Goal: Transaction & Acquisition: Book appointment/travel/reservation

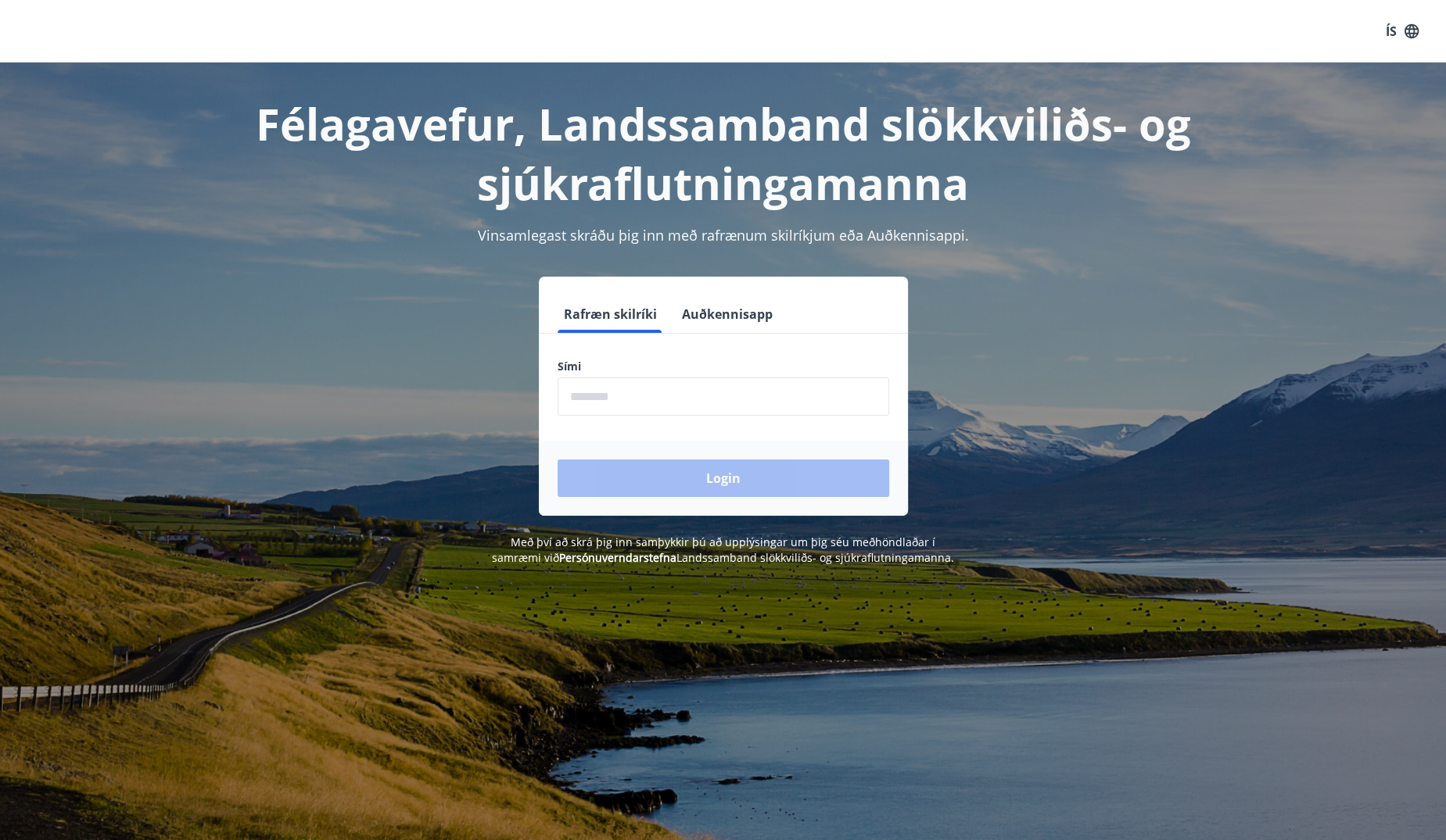
click at [688, 394] on input "phone" at bounding box center [723, 396] width 331 height 38
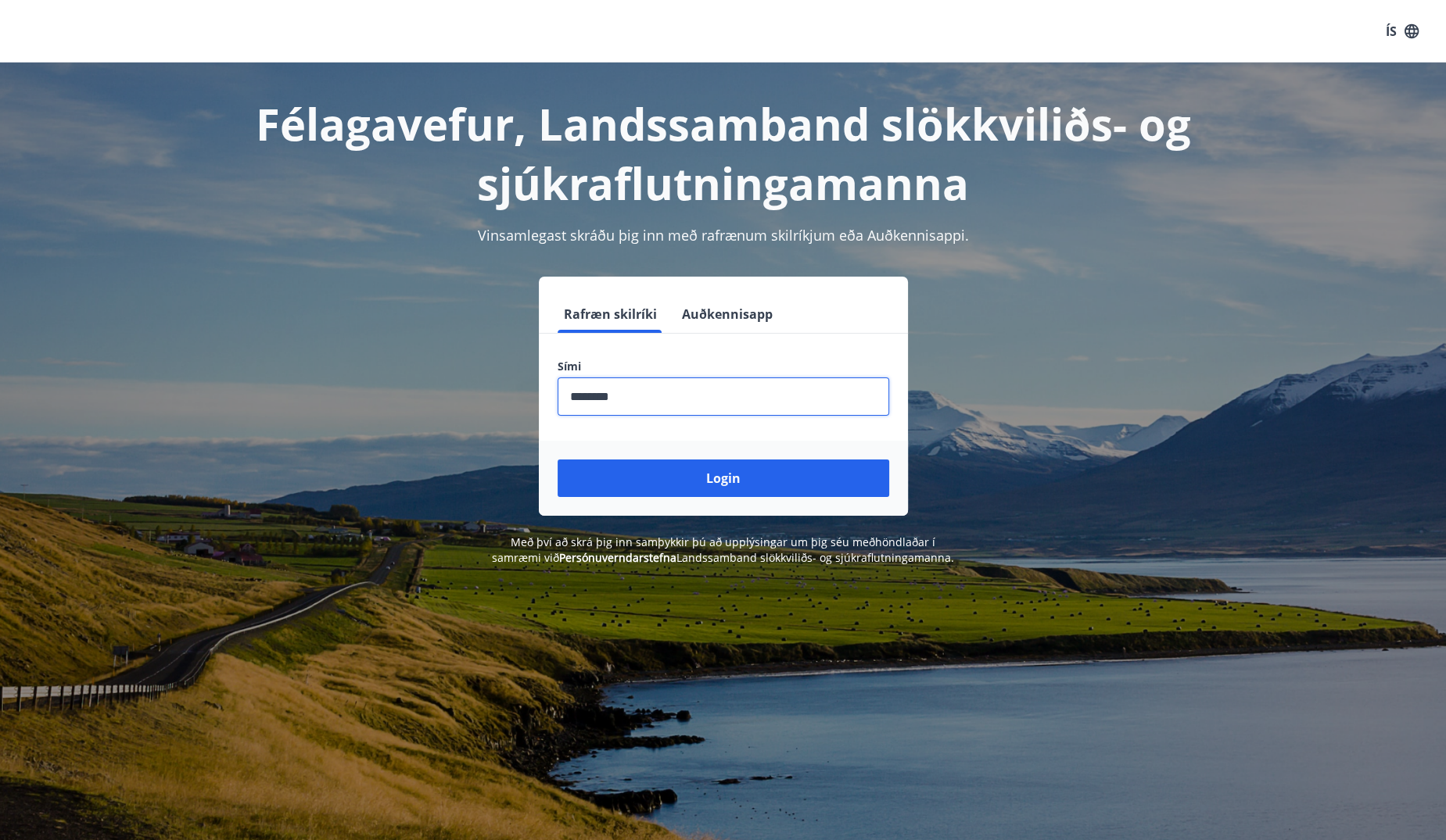
type input "********"
click at [558, 459] on button "Login" at bounding box center [723, 477] width 331 height 37
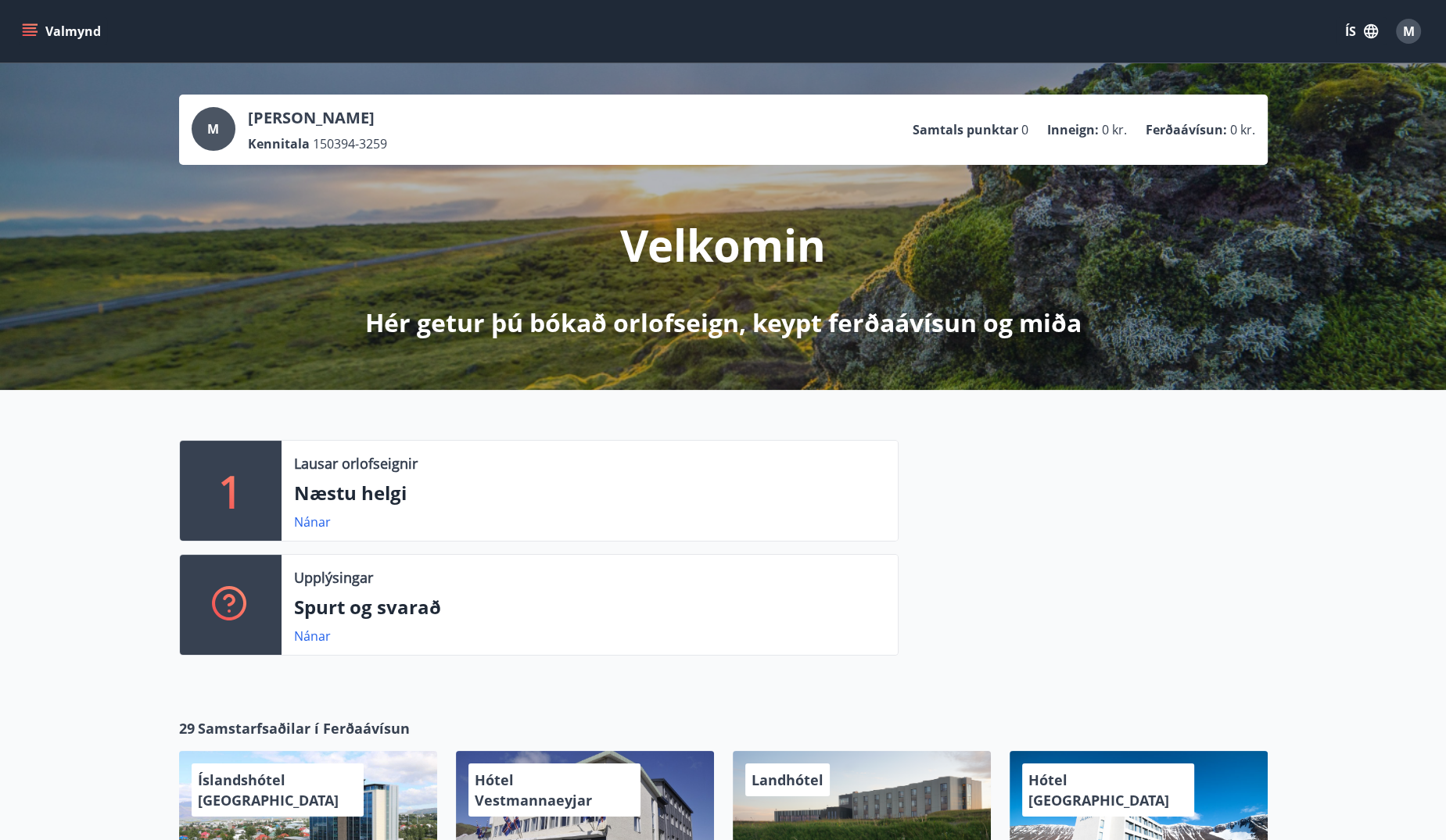
click at [297, 494] on p "Næstu helgi" at bounding box center [589, 494] width 591 height 27
click at [308, 517] on link "Nánar" at bounding box center [312, 522] width 36 height 17
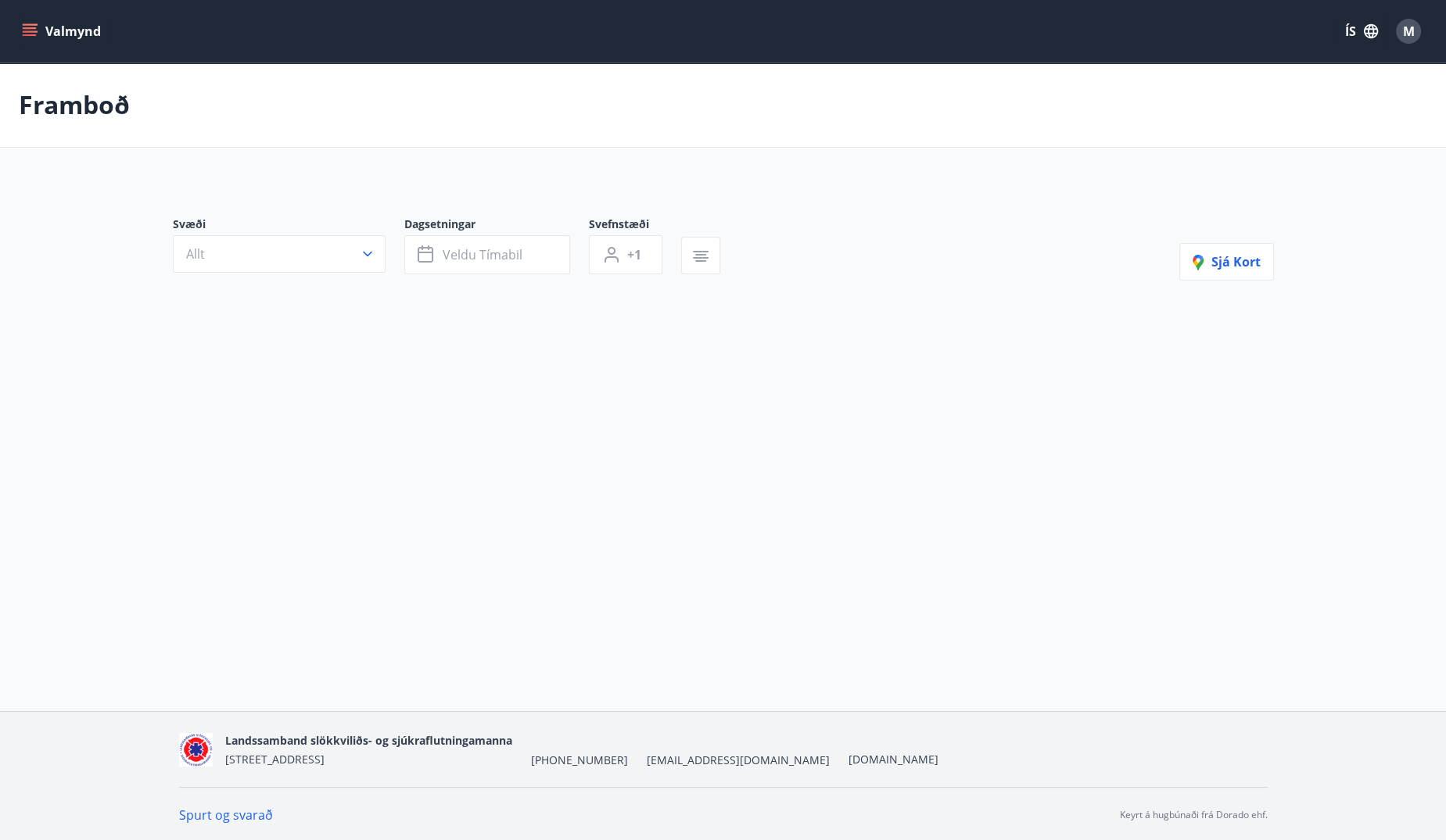
type input "*"
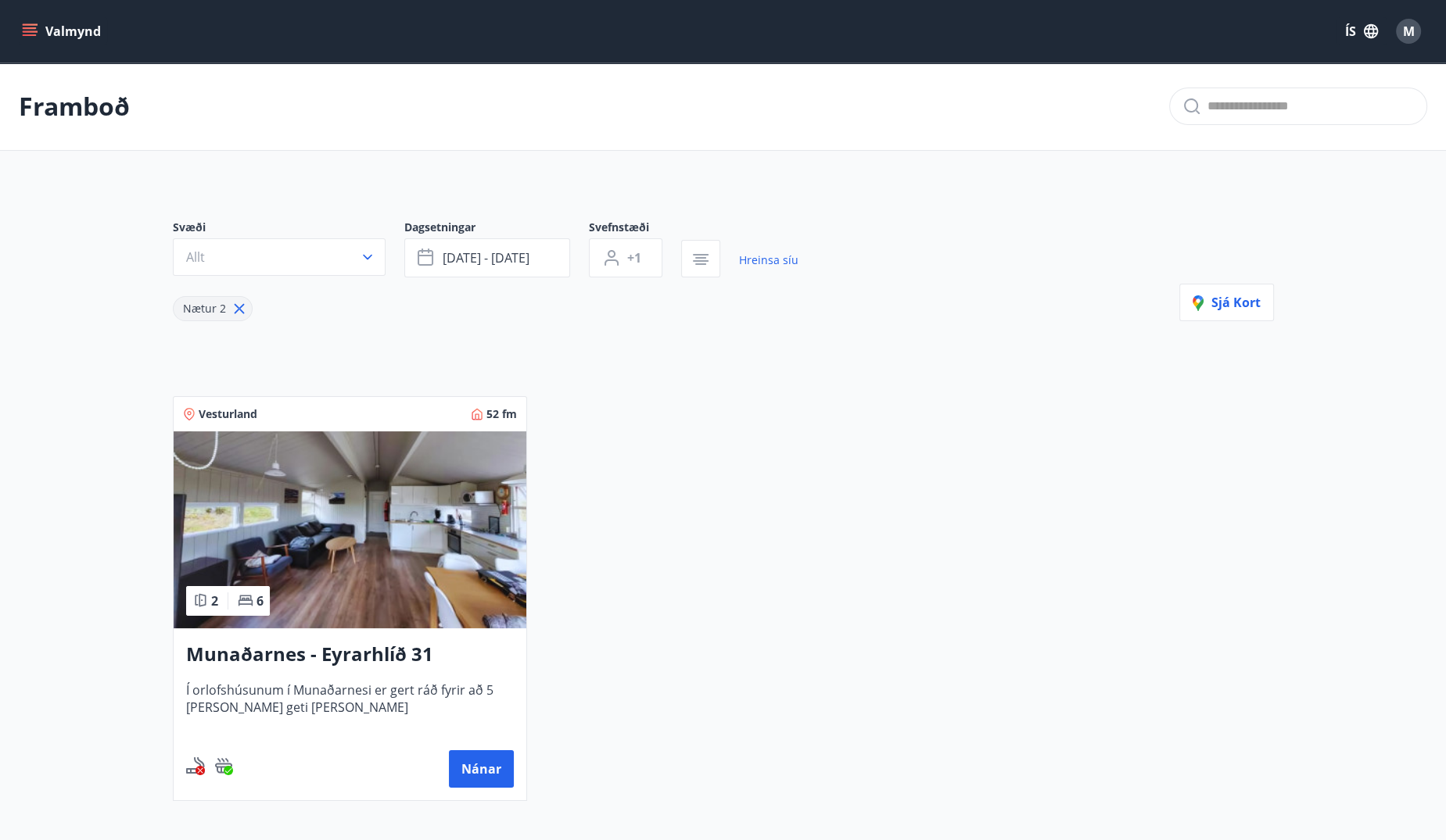
scroll to position [157, 0]
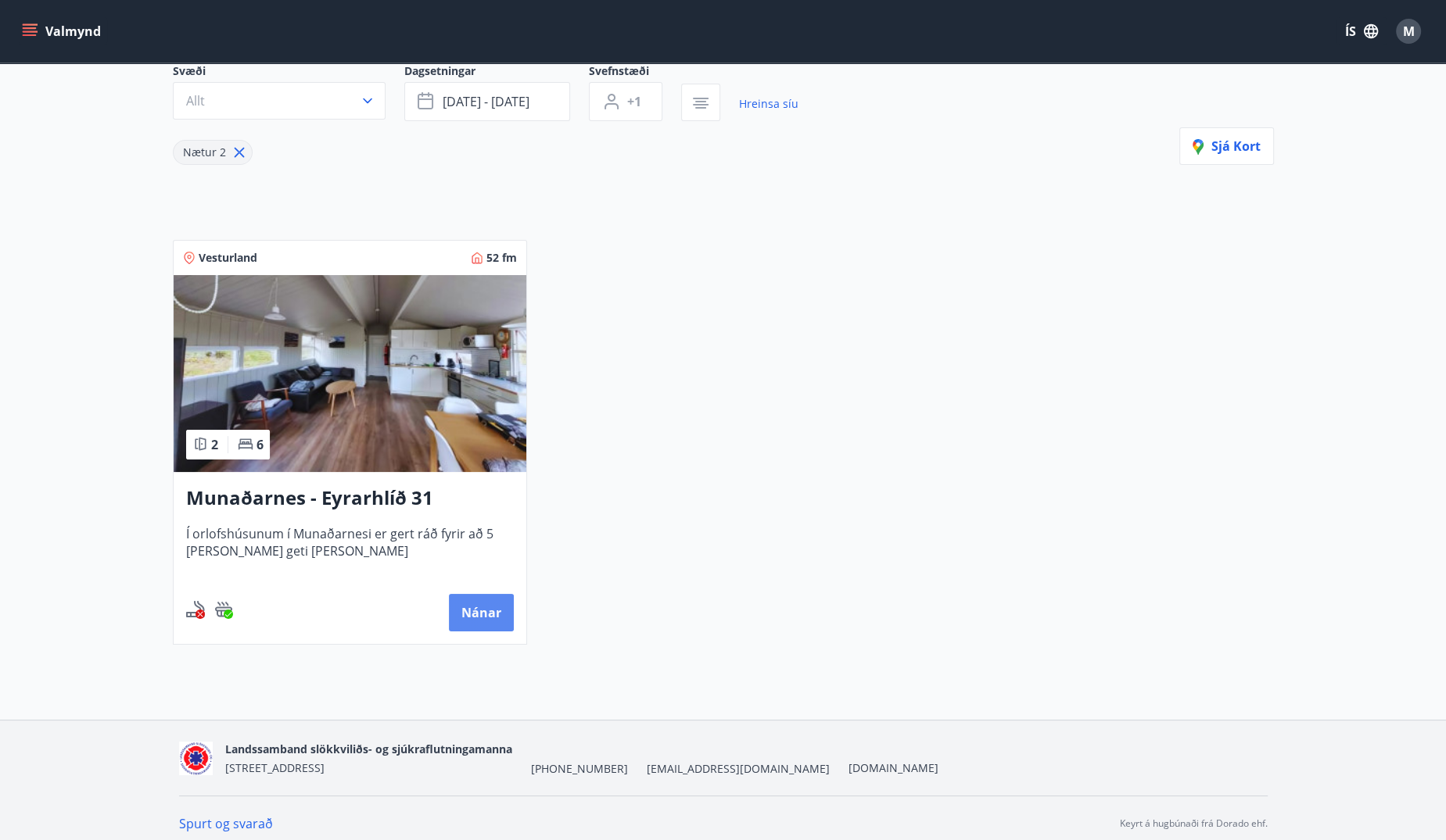
click at [462, 611] on button "Nánar" at bounding box center [481, 612] width 65 height 37
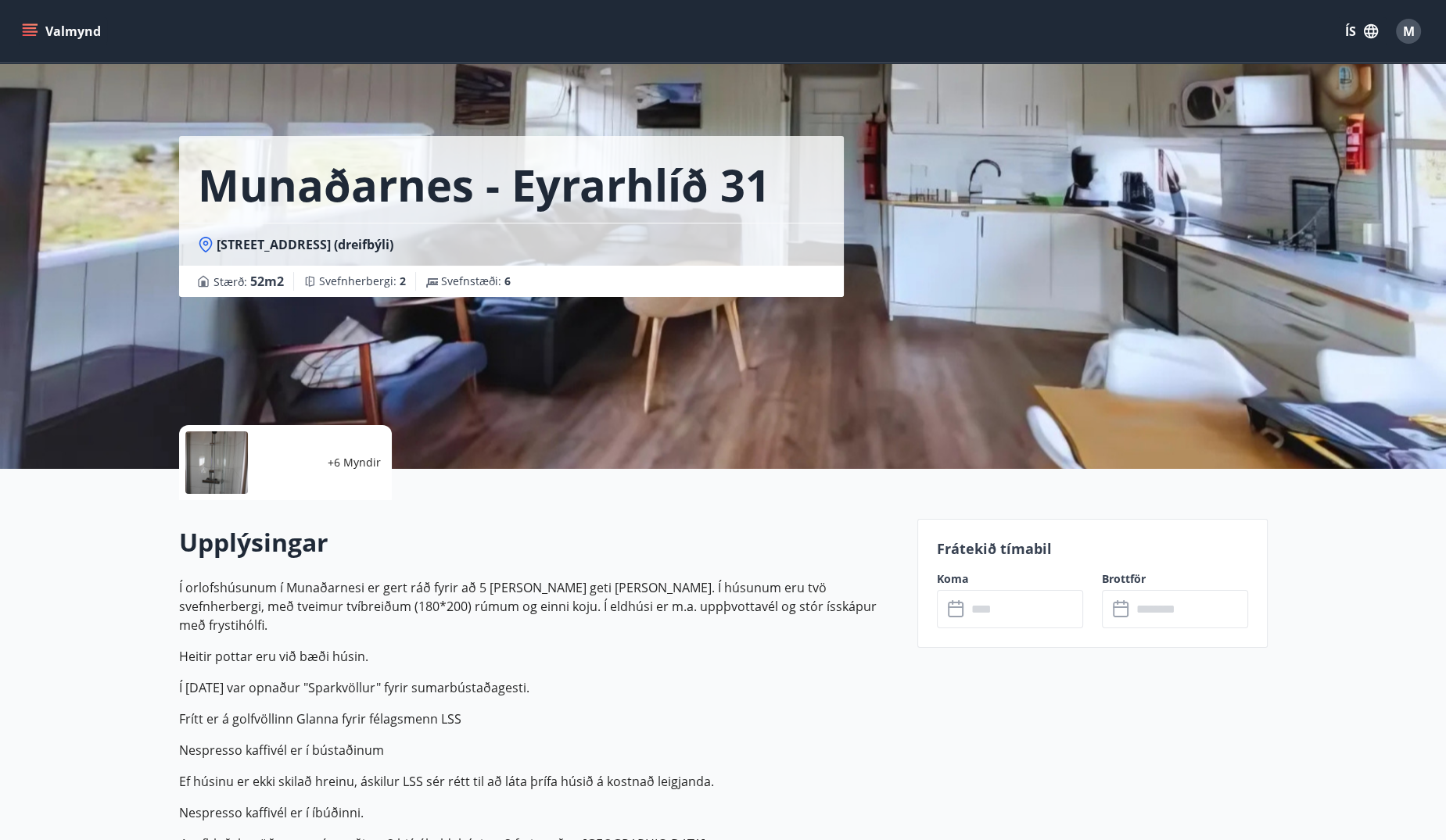
click at [803, 358] on div "[PERSON_NAME] 31 Eyrarhlíð 31, 311 Borgarnesi (dreifbýli) Stærð : 52 m2 [GEOGRA…" at bounding box center [542, 234] width 726 height 469
click at [228, 464] on div at bounding box center [216, 462] width 62 height 62
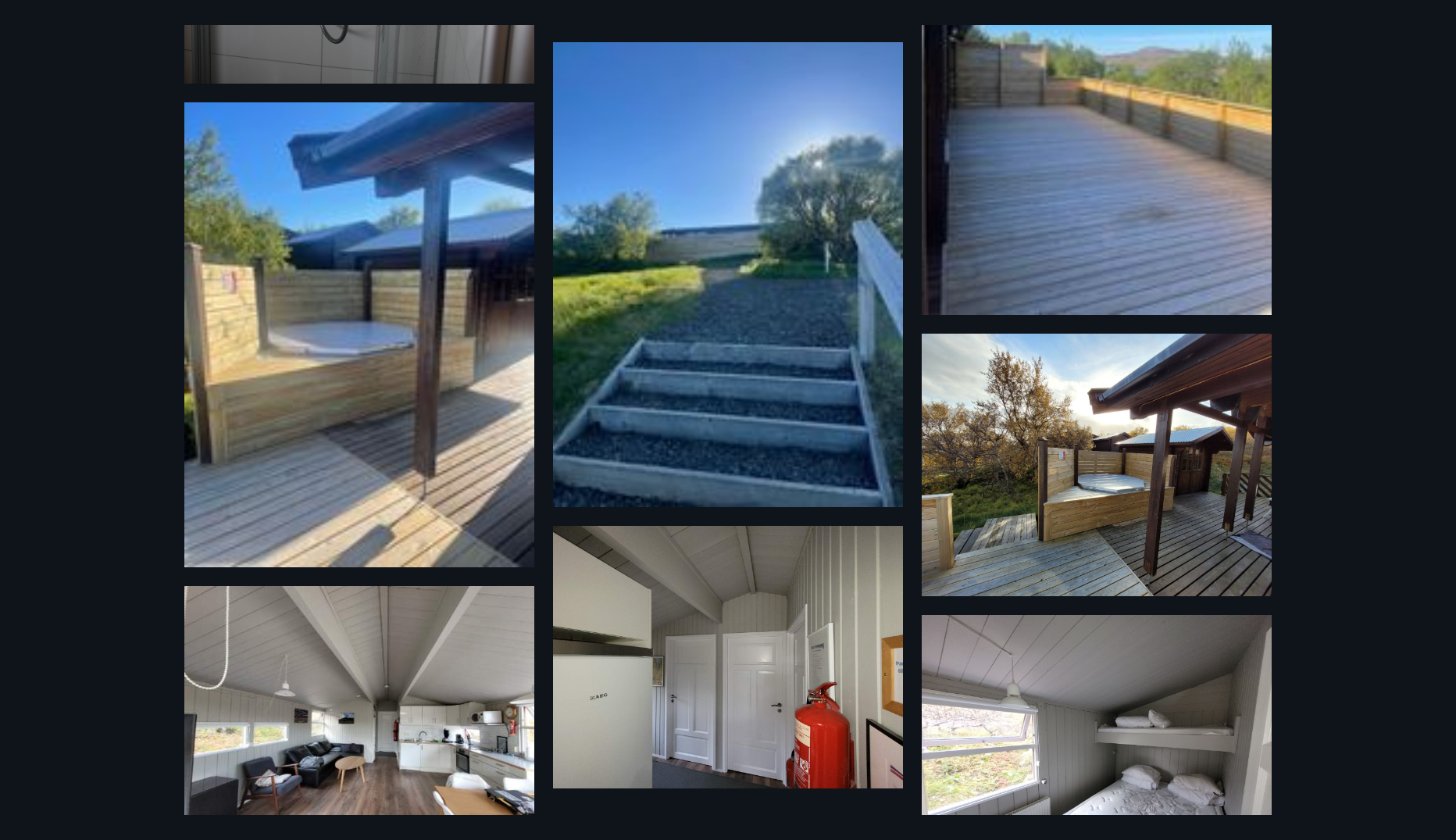
scroll to position [849, 0]
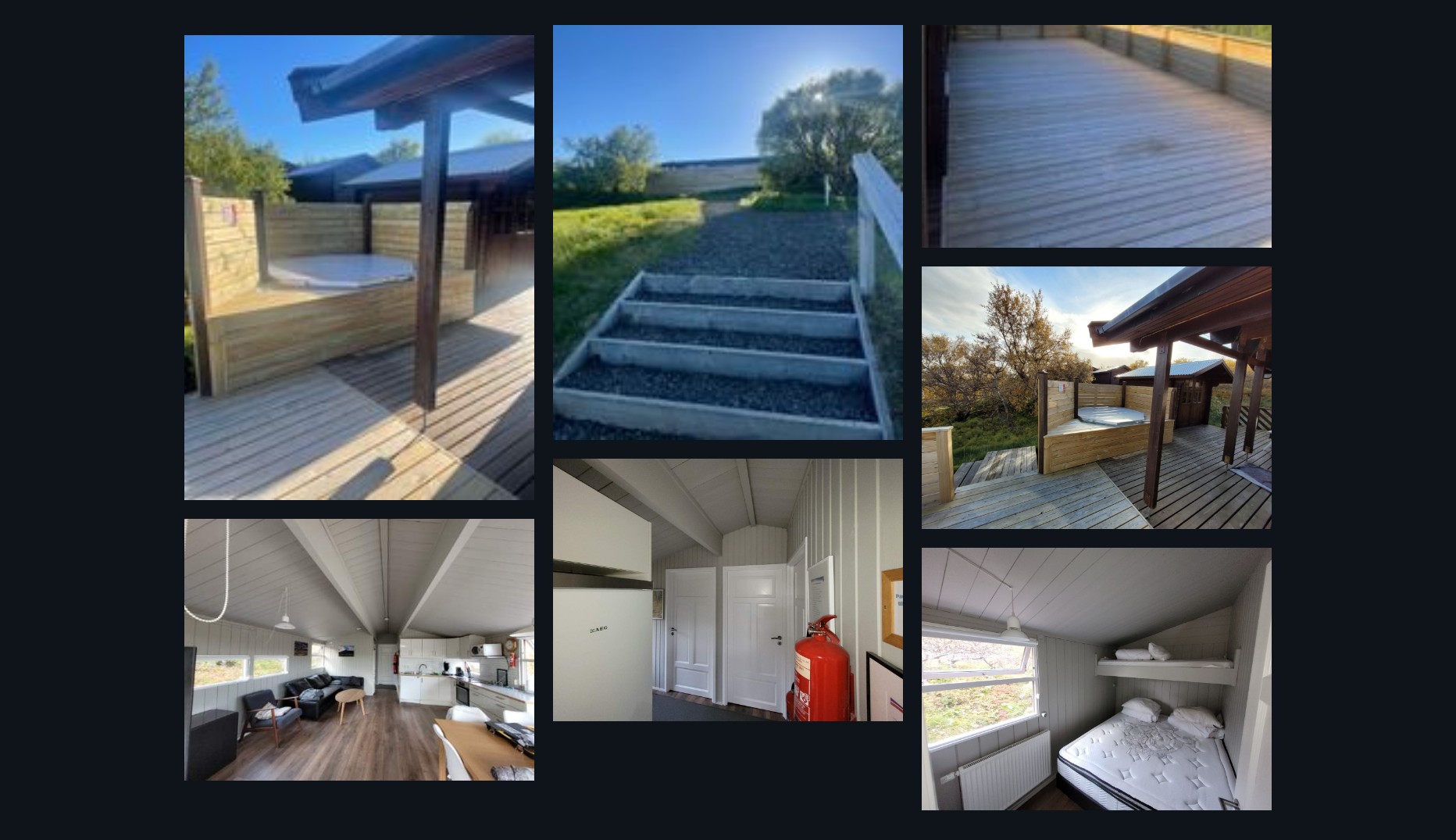
click at [16, 343] on div "12 Myndir" at bounding box center [728, 420] width 1456 height 840
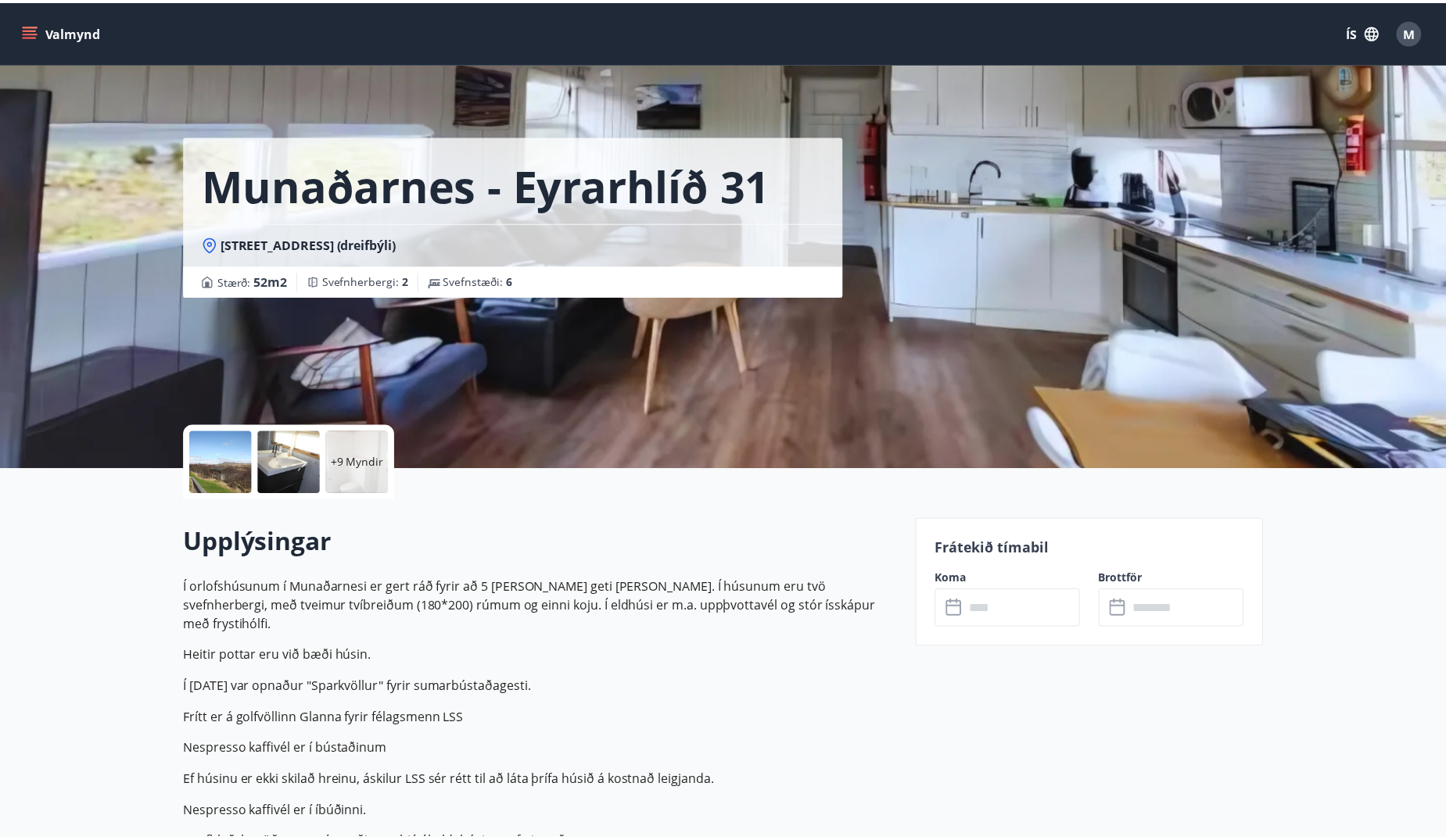
scroll to position [157, 0]
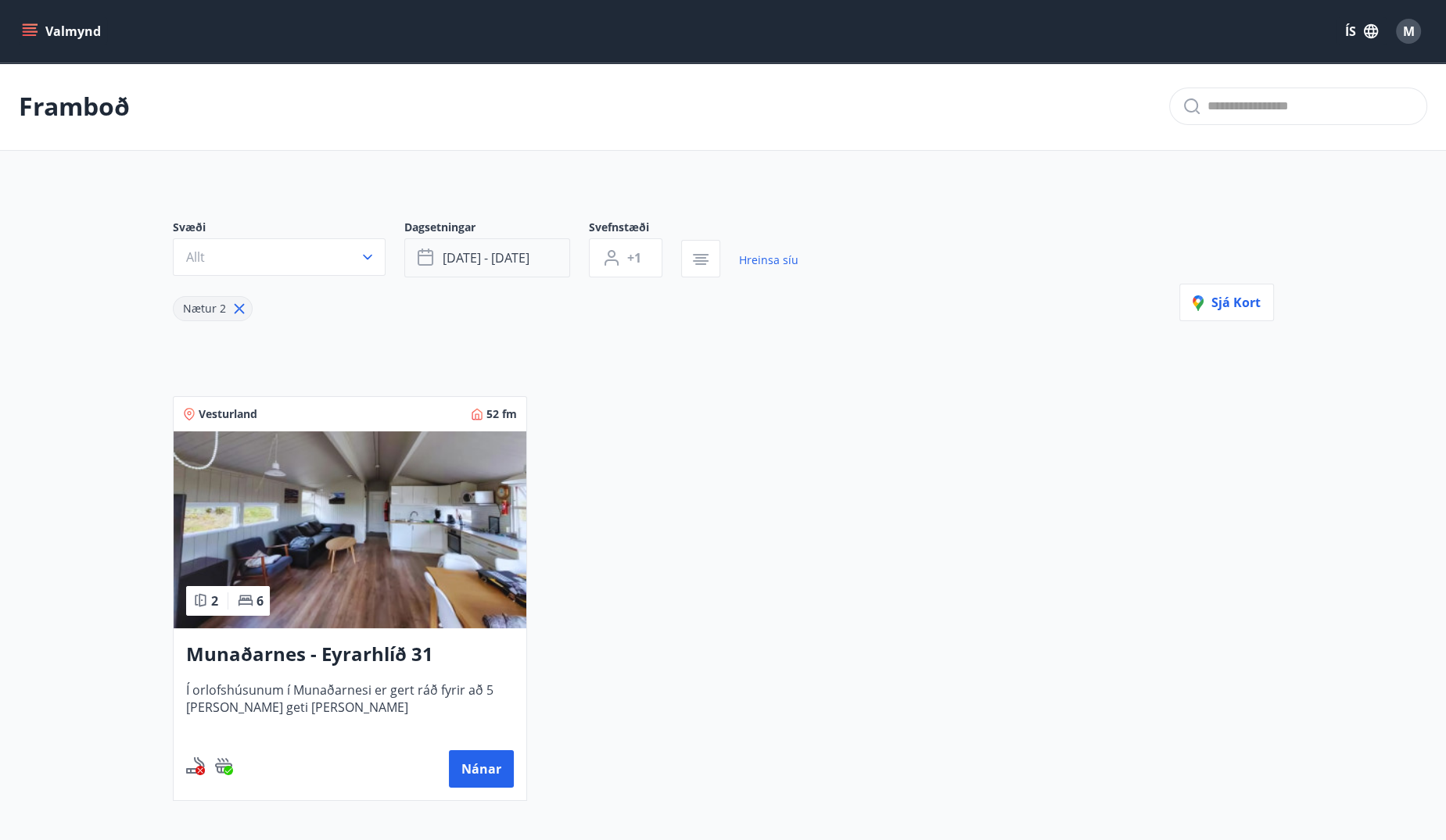
click at [545, 262] on button "[DATE] - [DATE]" at bounding box center [487, 258] width 166 height 39
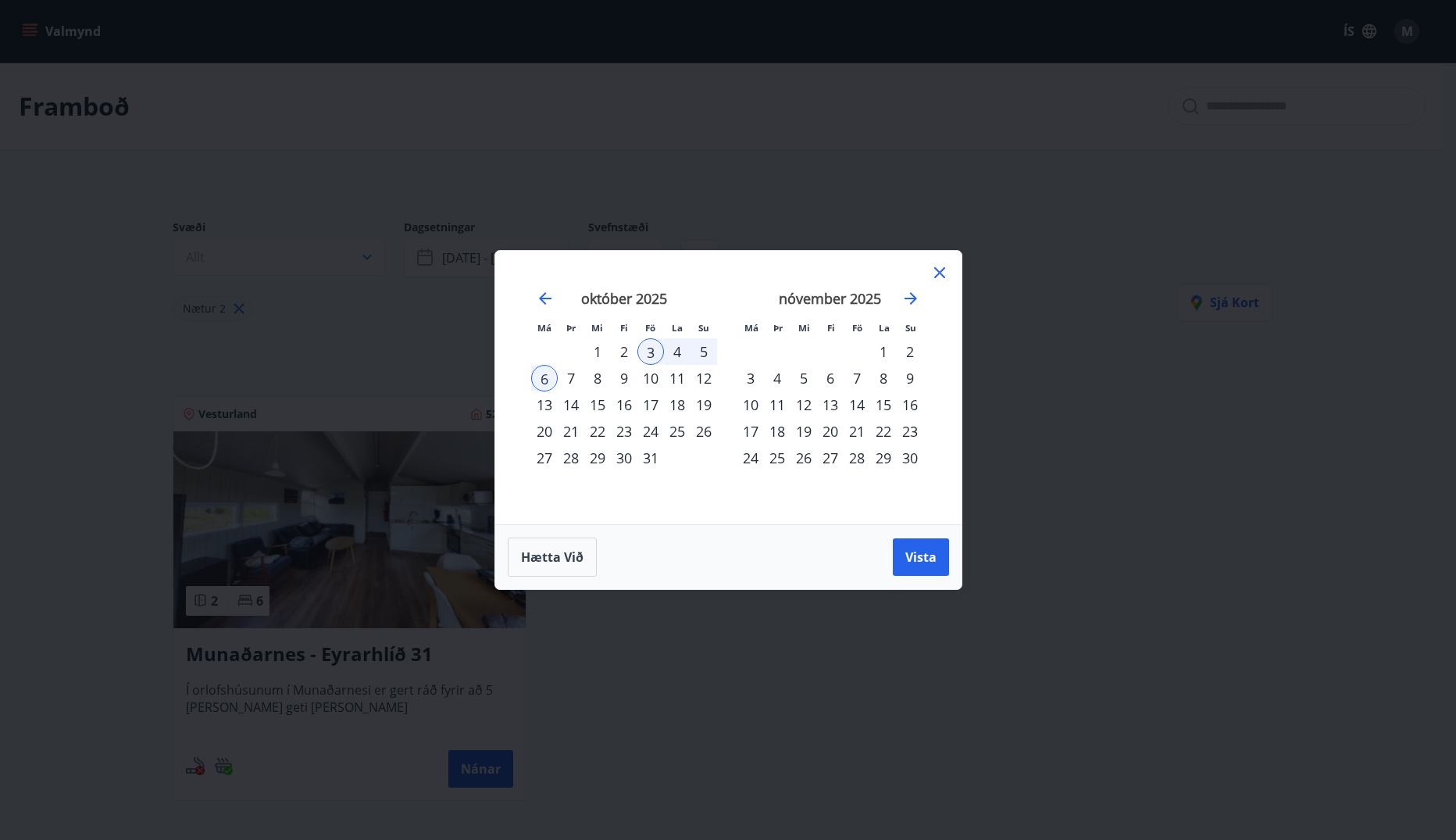
click at [650, 432] on div "24" at bounding box center [651, 431] width 27 height 27
click at [622, 430] on div "23" at bounding box center [624, 431] width 27 height 27
click at [709, 429] on div "26" at bounding box center [704, 431] width 27 height 27
click at [934, 564] on span "Vista" at bounding box center [921, 557] width 31 height 17
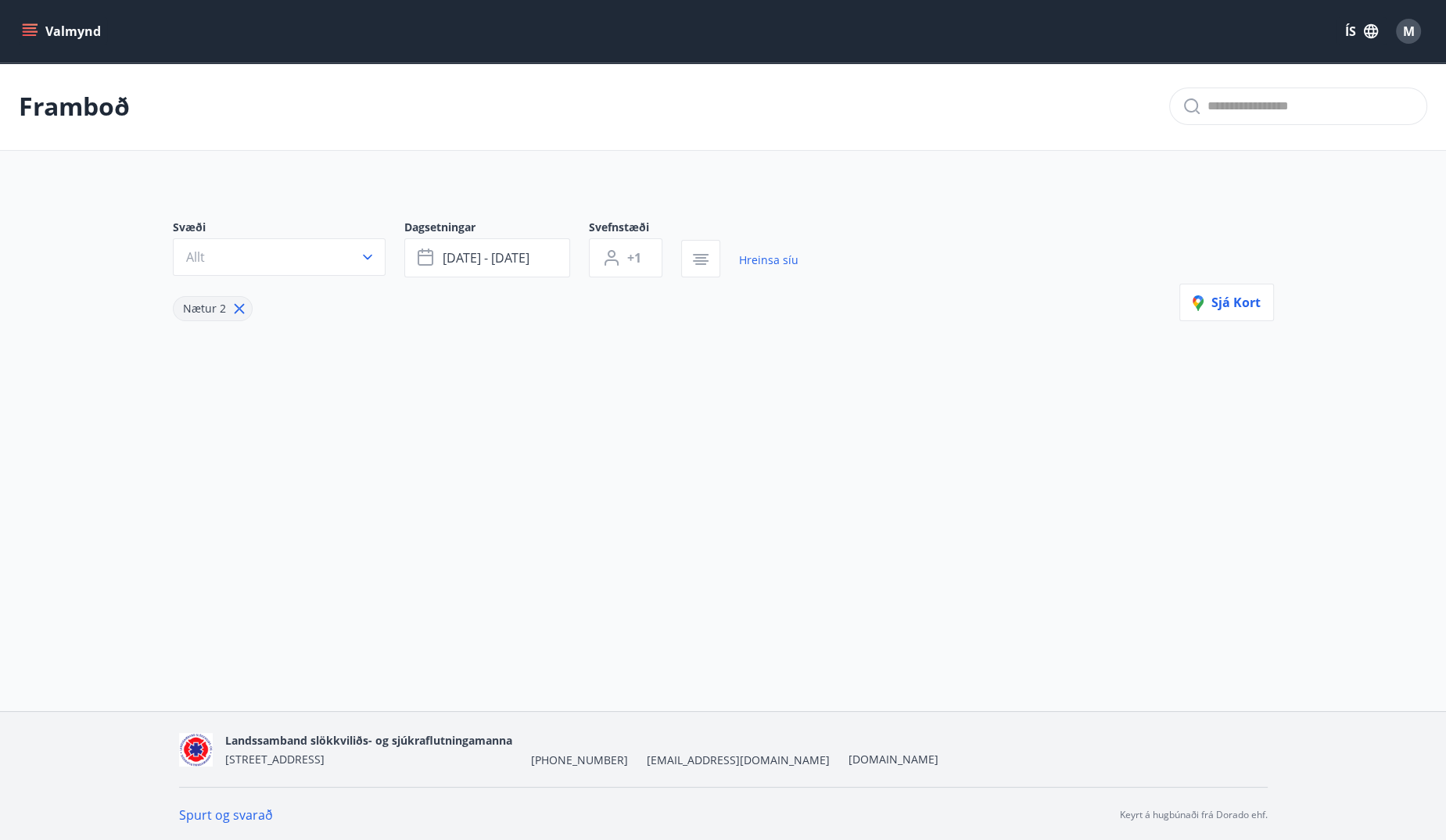
click at [237, 308] on icon at bounding box center [239, 308] width 11 height 10
type input "*"
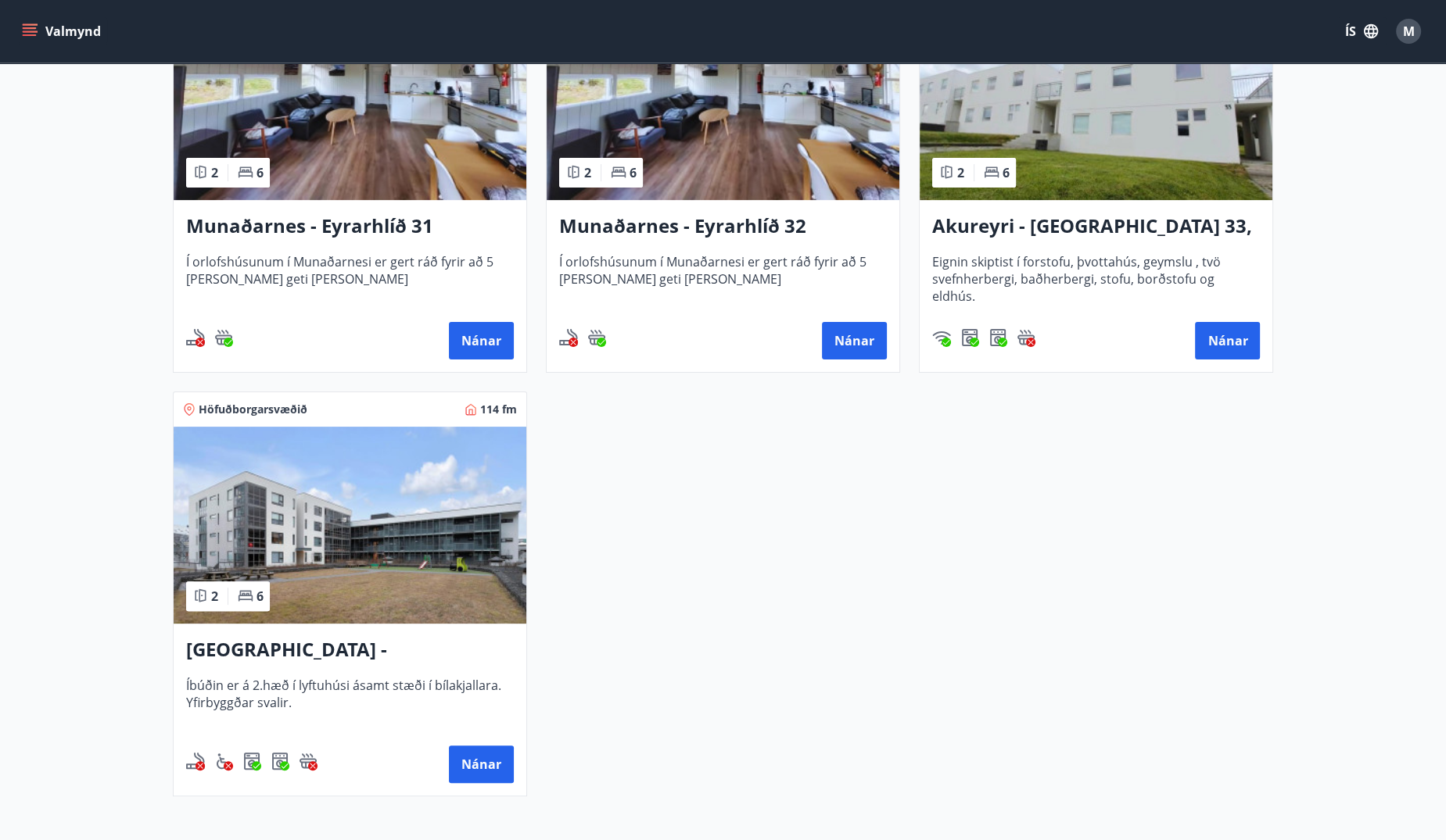
scroll to position [312, 0]
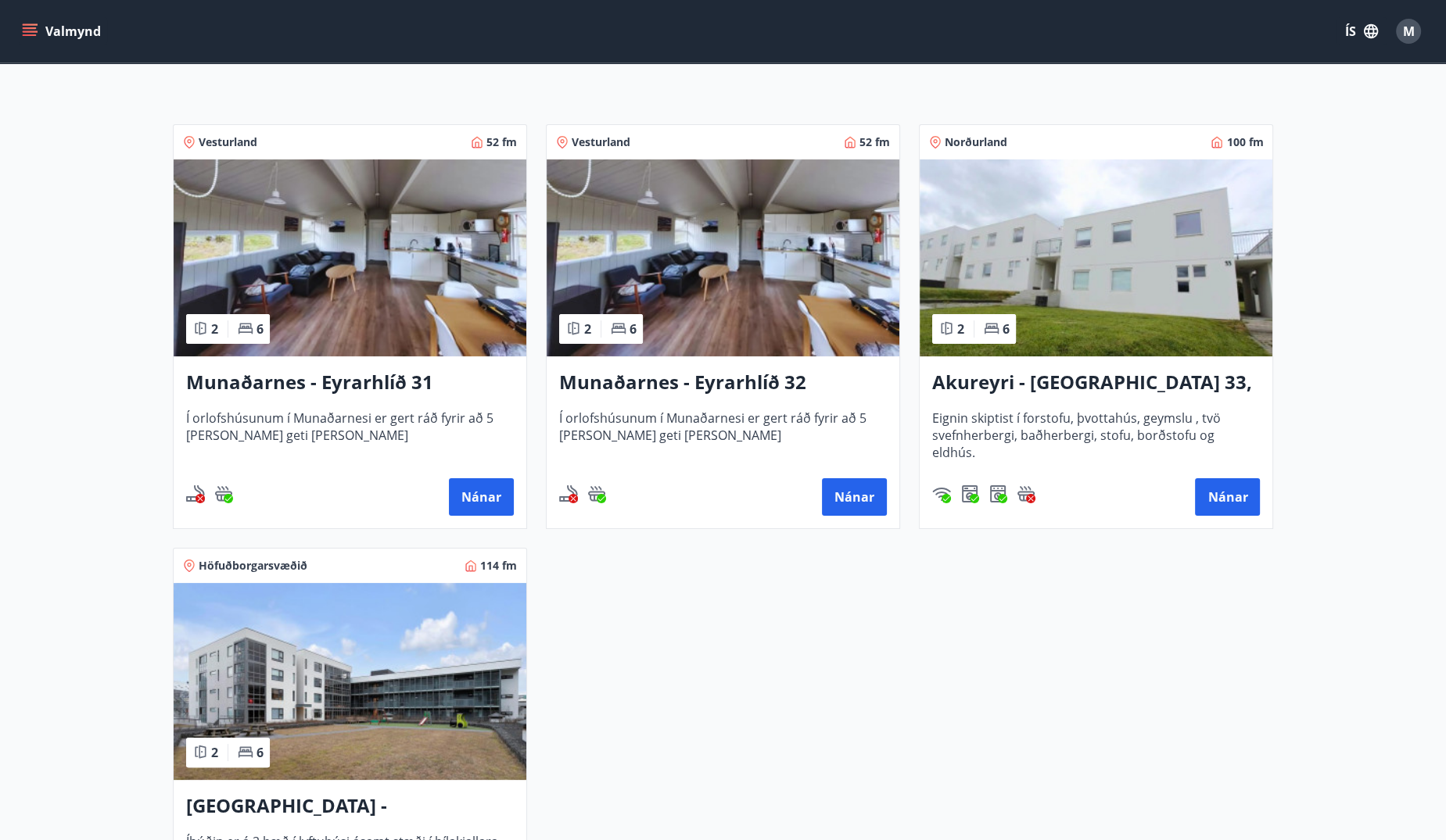
click at [1049, 393] on h3 "Akureyri - [GEOGRAPHIC_DATA] 33, [PERSON_NAME]" at bounding box center [1095, 382] width 328 height 28
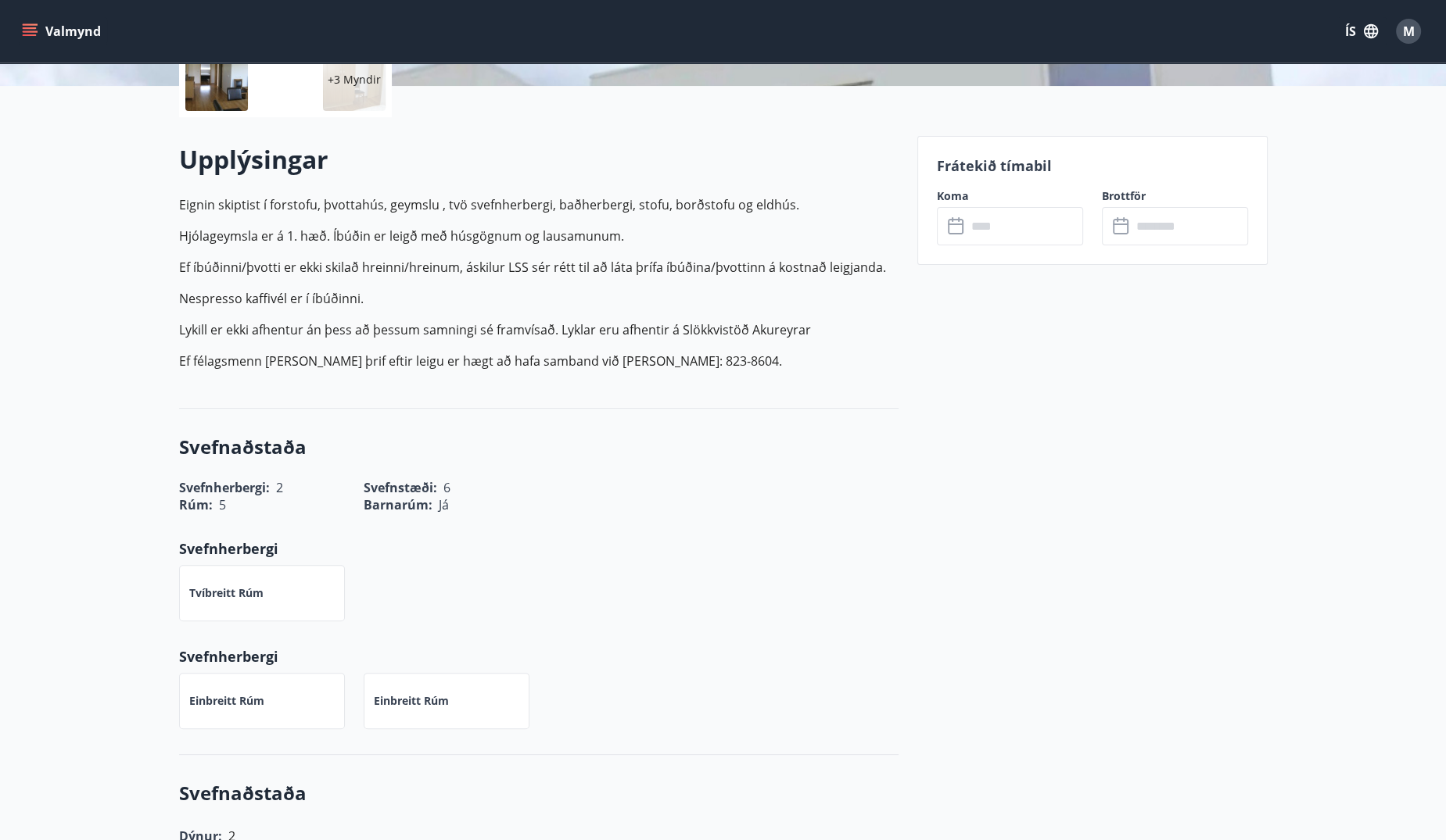
scroll to position [71, 0]
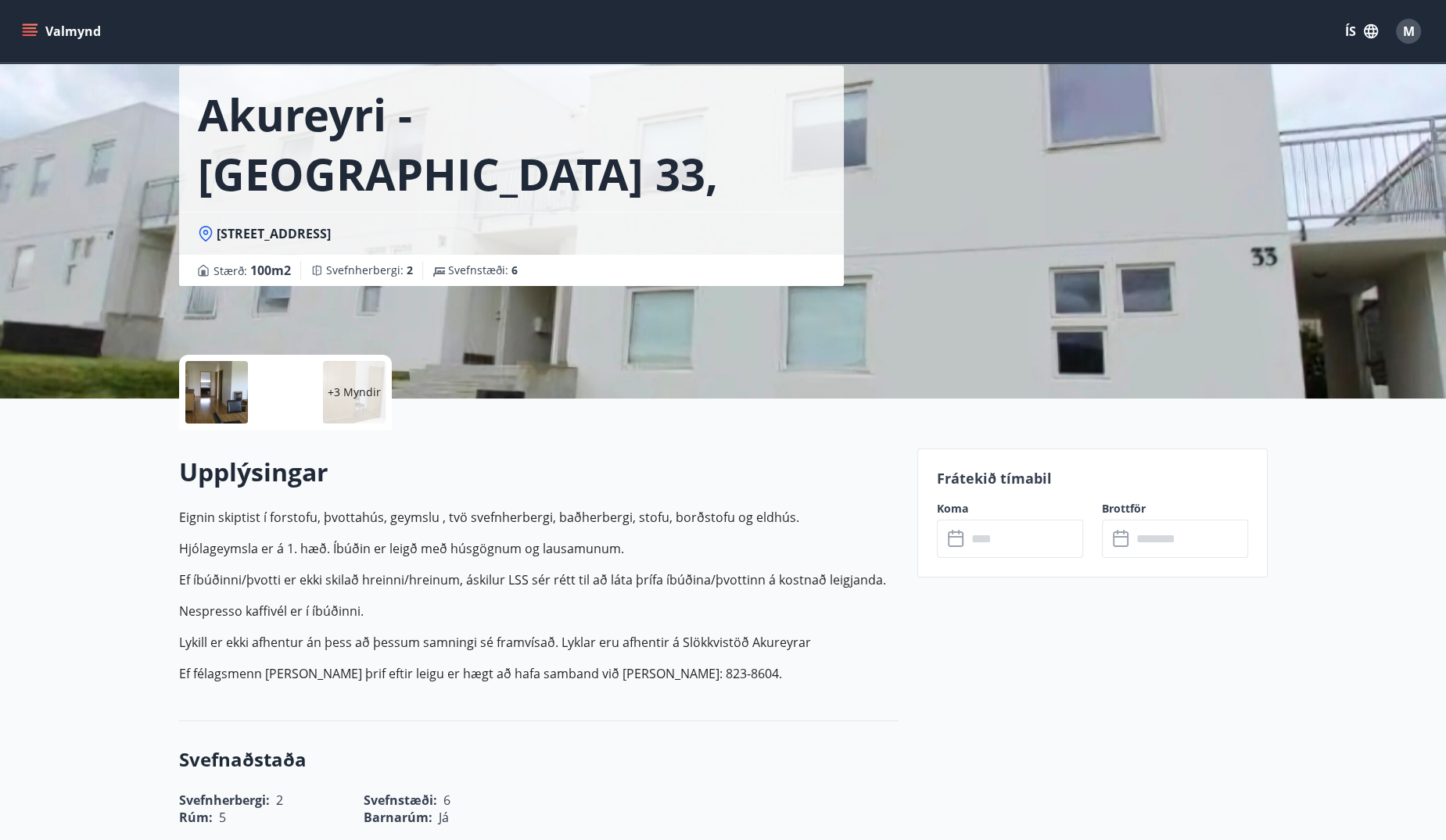
click at [1001, 541] on input "text" at bounding box center [1025, 538] width 117 height 38
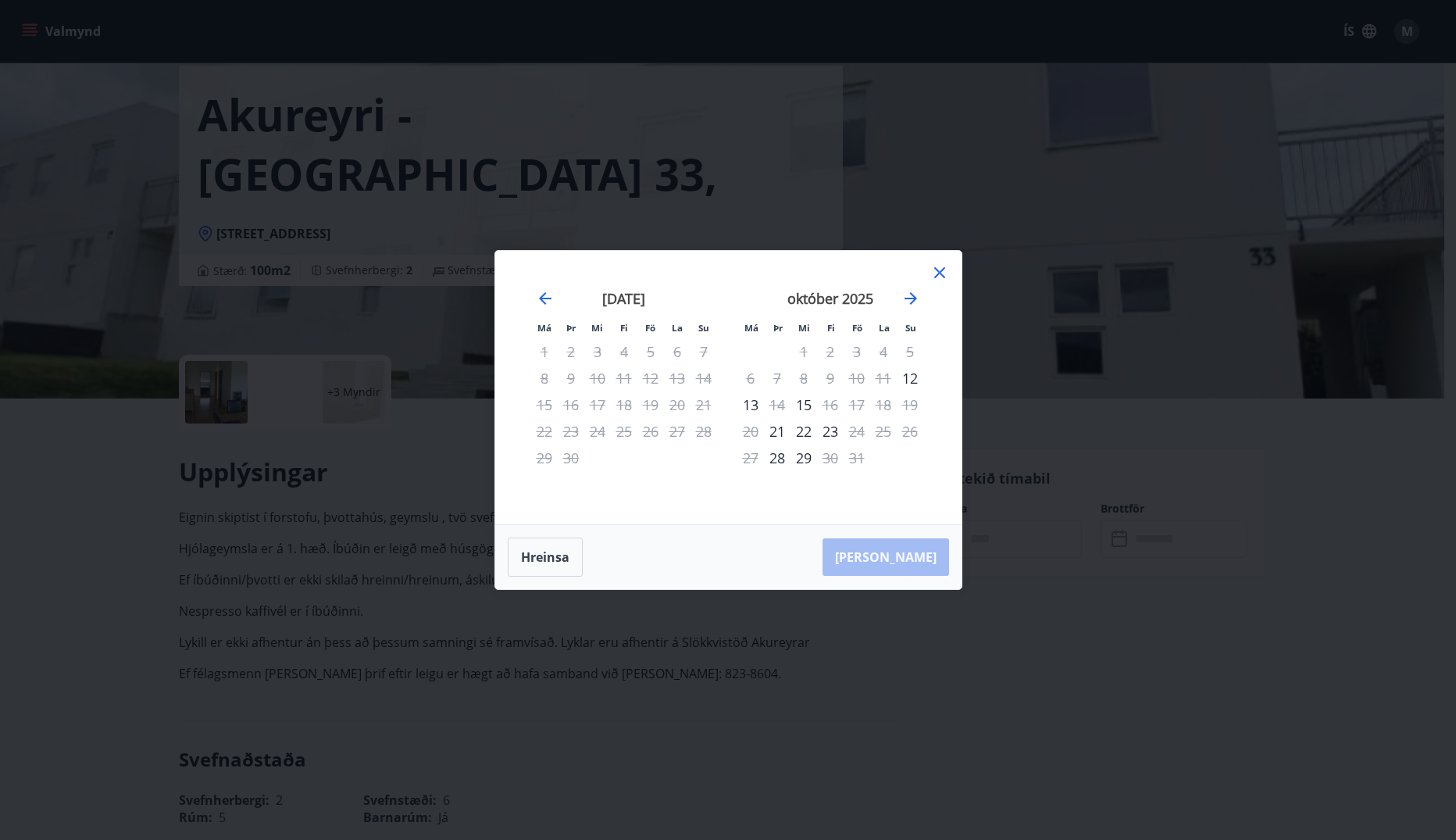
click at [833, 432] on div "23" at bounding box center [830, 431] width 27 height 27
click at [941, 270] on icon at bounding box center [940, 273] width 19 height 19
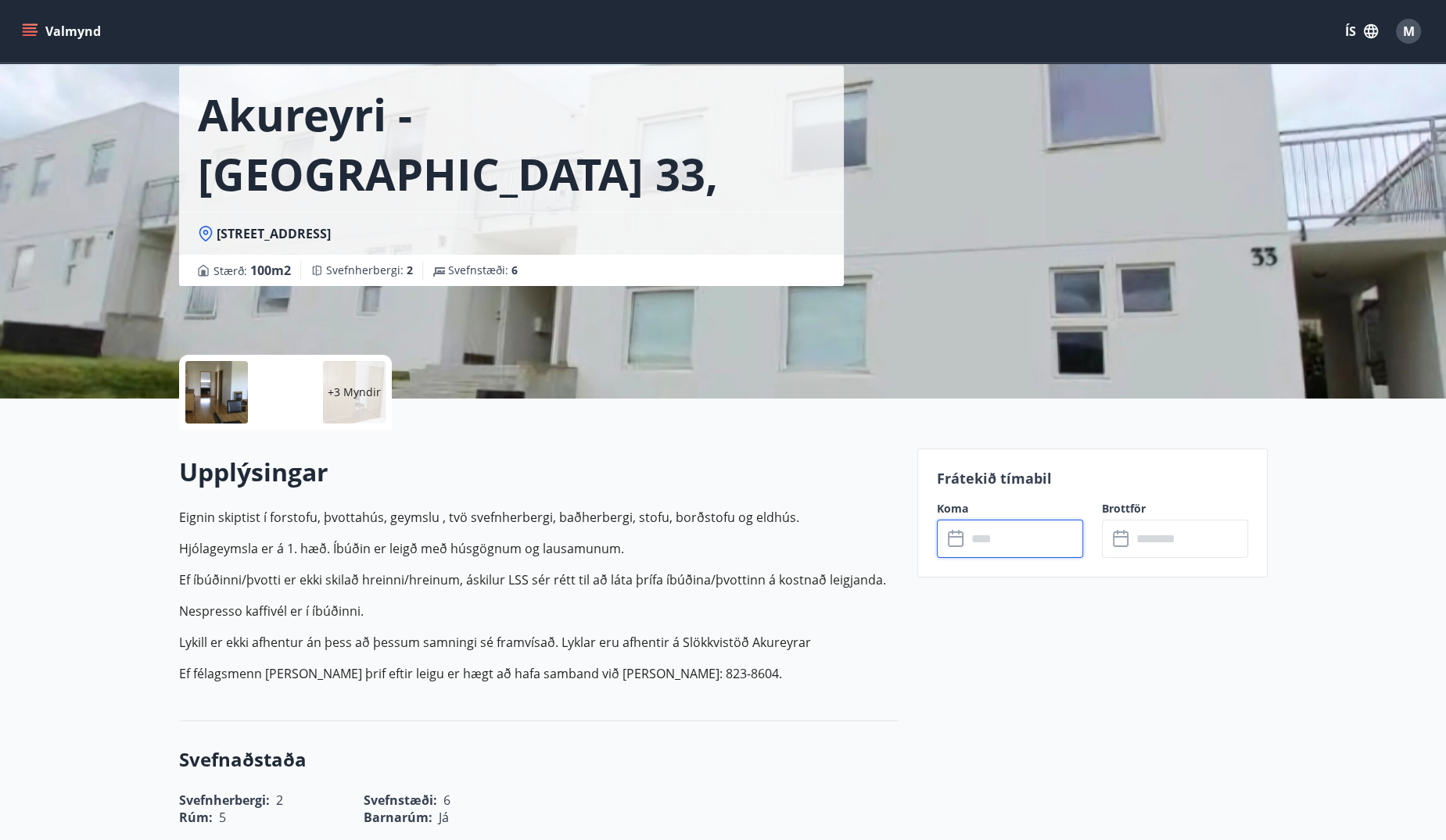
click at [985, 542] on input "text" at bounding box center [1025, 538] width 117 height 38
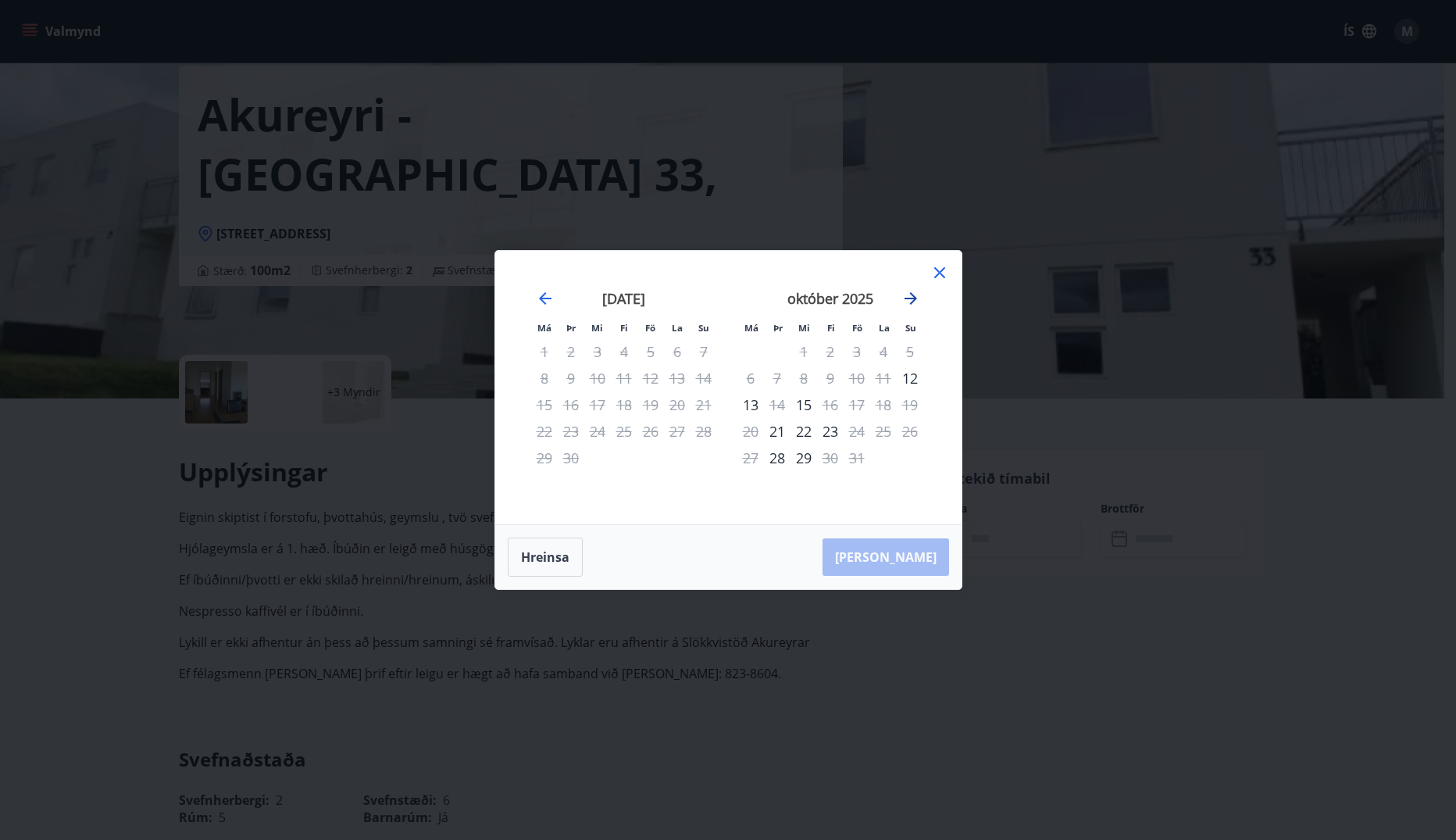
click at [911, 300] on icon "Move forward to switch to the next month." at bounding box center [911, 299] width 19 height 19
click at [912, 299] on icon "Move forward to switch to the next month." at bounding box center [910, 298] width 12 height 12
click at [935, 277] on icon at bounding box center [939, 272] width 10 height 10
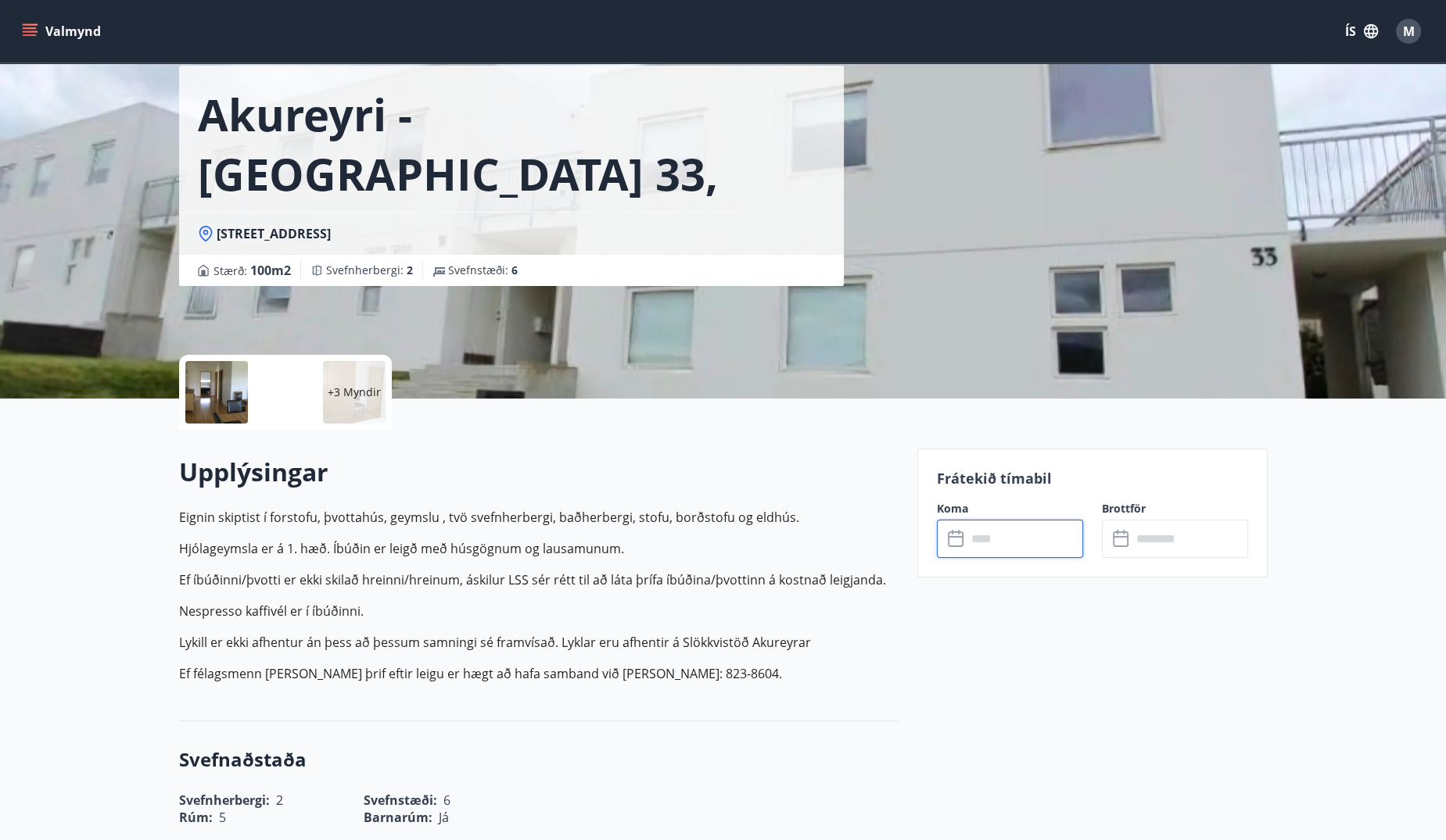
click at [1013, 536] on input "text" at bounding box center [1025, 538] width 117 height 38
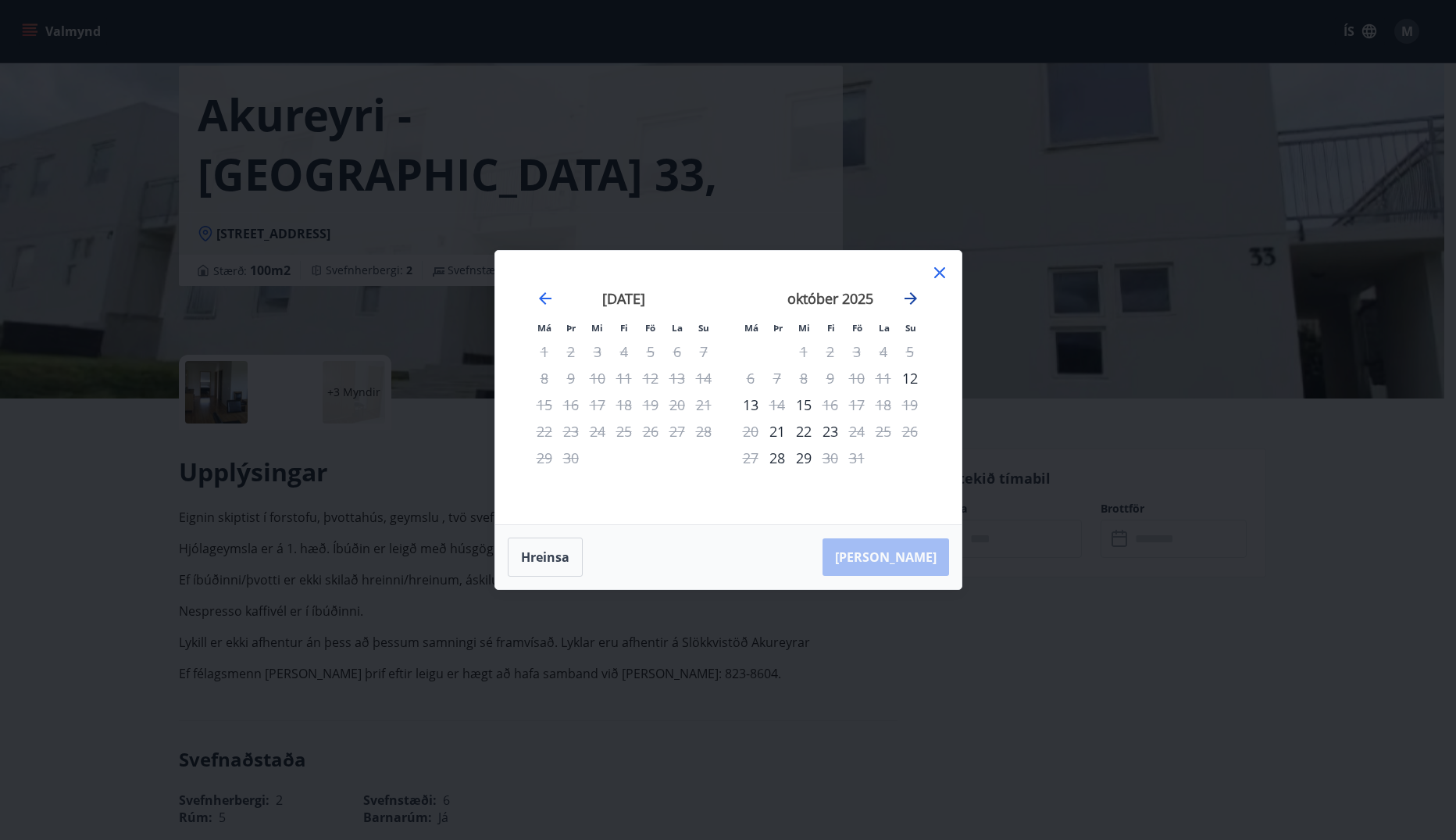
click at [915, 296] on icon "Move forward to switch to the next month." at bounding box center [911, 299] width 19 height 19
click at [860, 433] on div "21" at bounding box center [857, 431] width 27 height 27
click at [912, 433] on div "23" at bounding box center [910, 431] width 27 height 27
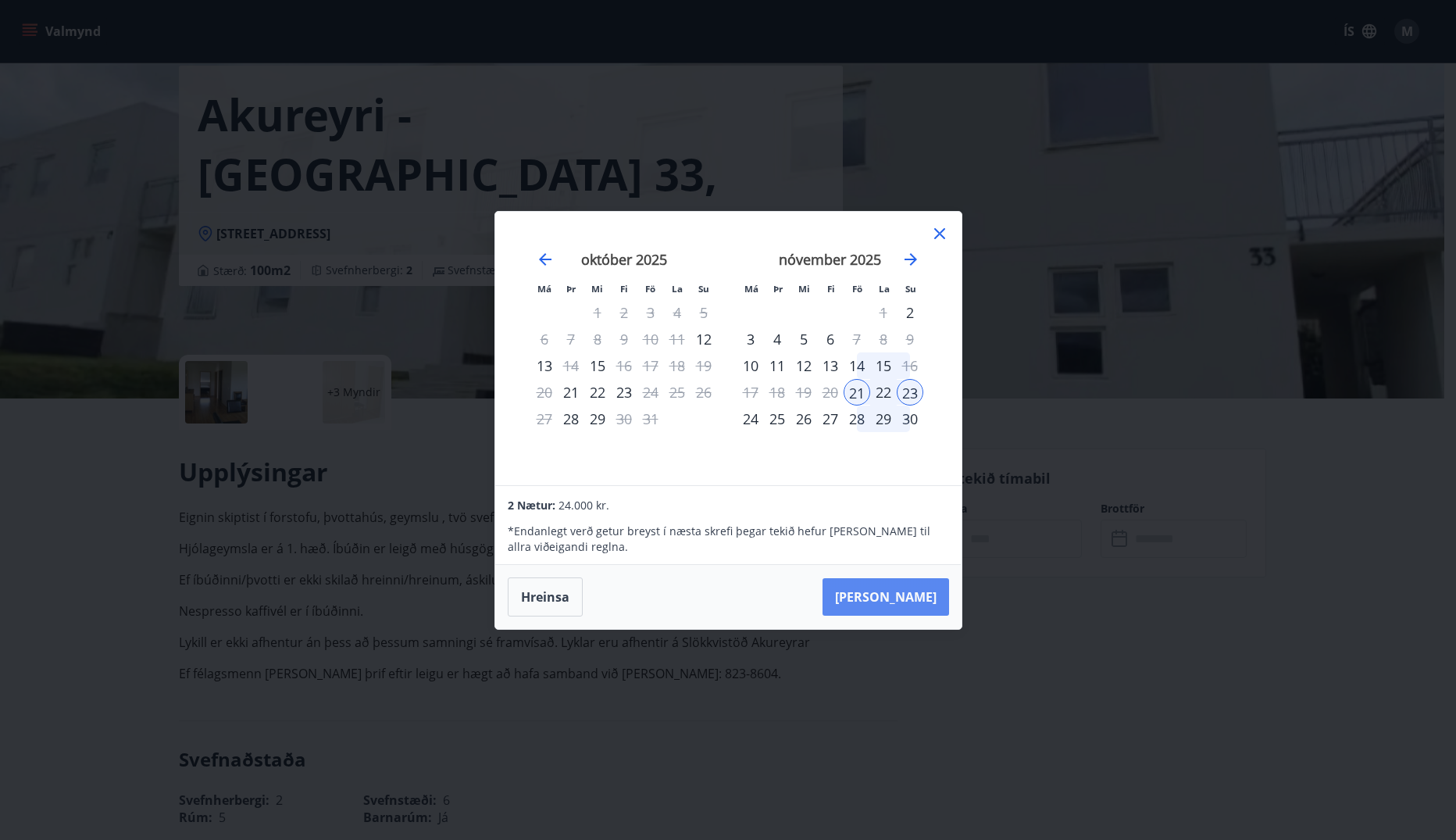
click at [912, 598] on button "[PERSON_NAME]" at bounding box center [885, 597] width 127 height 37
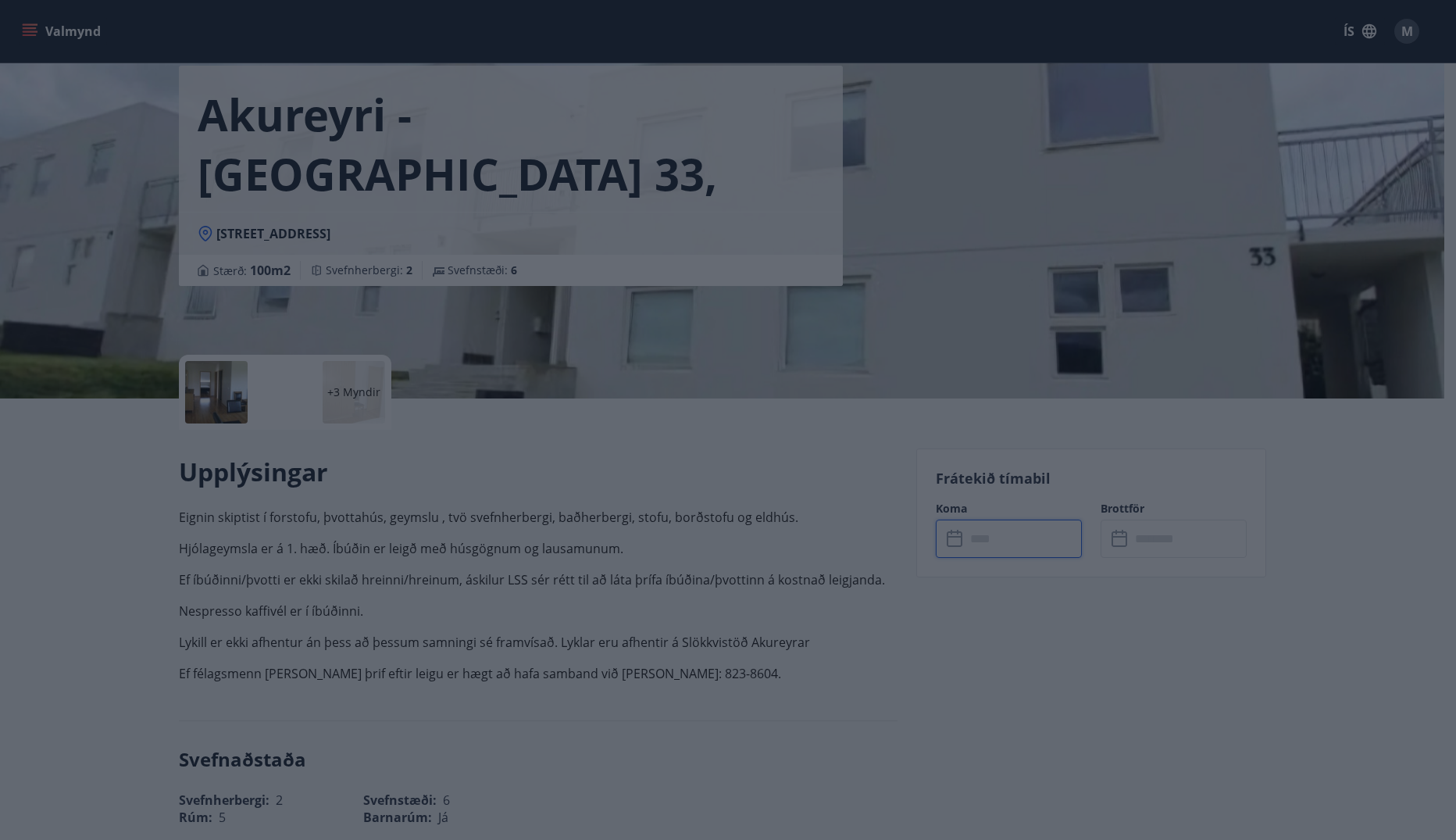
type input "******"
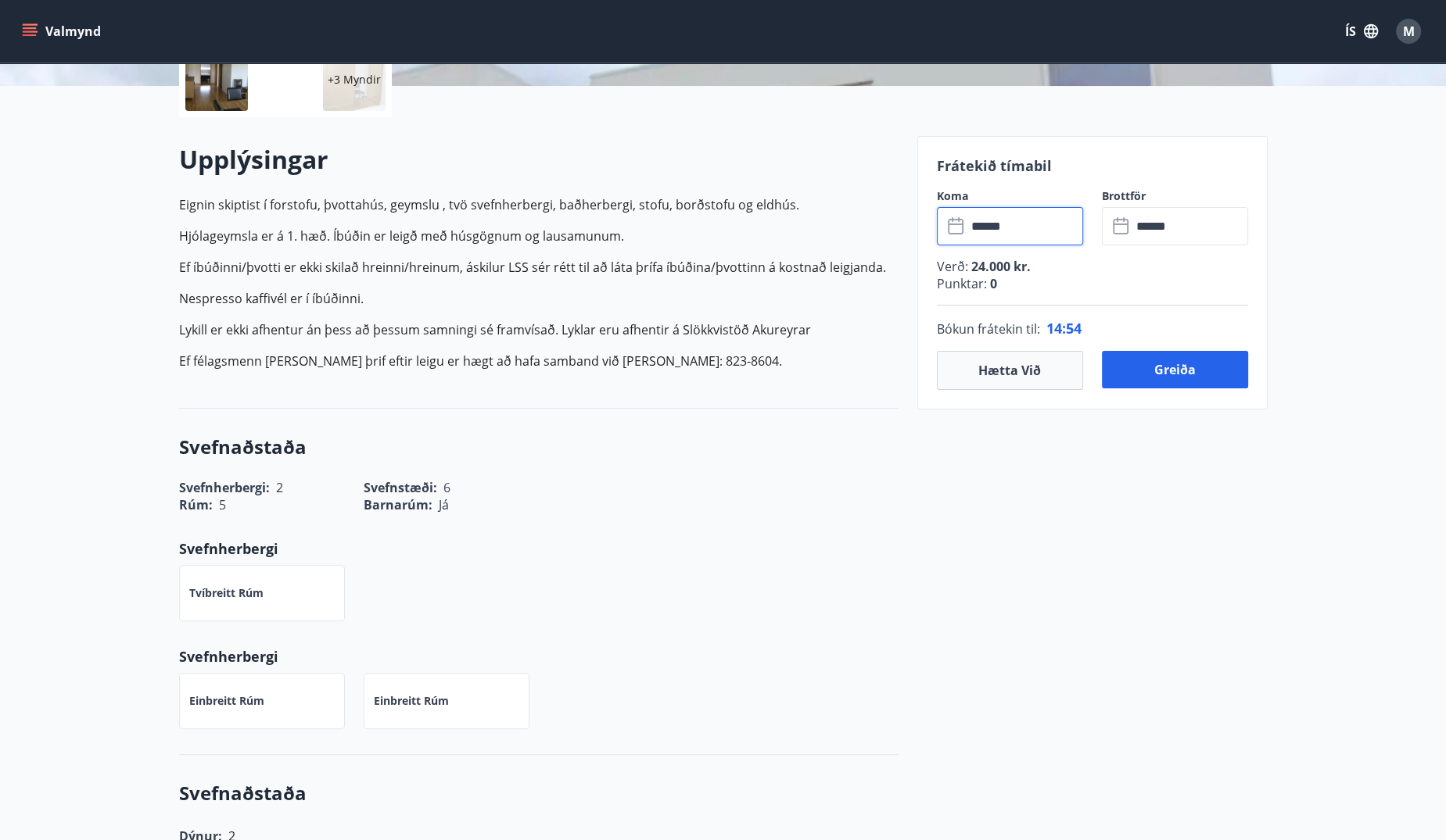
scroll to position [149, 0]
